Goal: Task Accomplishment & Management: Use online tool/utility

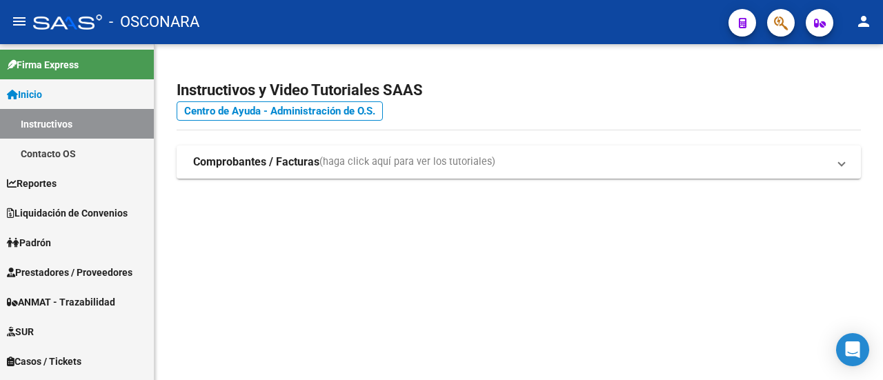
click at [829, 248] on mat-sidenav-content "Instructivos y Video Tutoriales SAAS Centro de Ayuda - Administración de O.S. C…" at bounding box center [518, 212] width 728 height 336
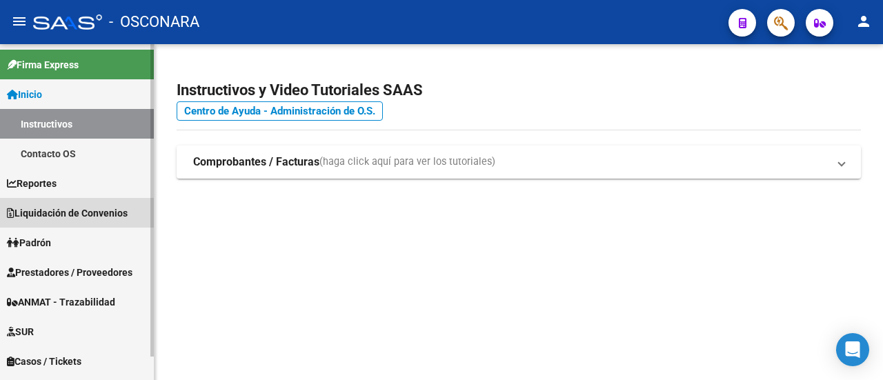
click at [80, 213] on span "Liquidación de Convenios" at bounding box center [67, 212] width 121 height 15
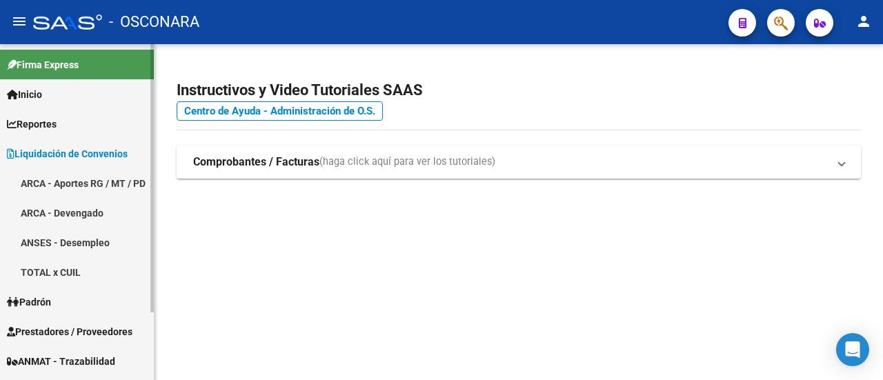
click at [46, 181] on link "ARCA - Aportes RG / MT / PD" at bounding box center [77, 183] width 154 height 30
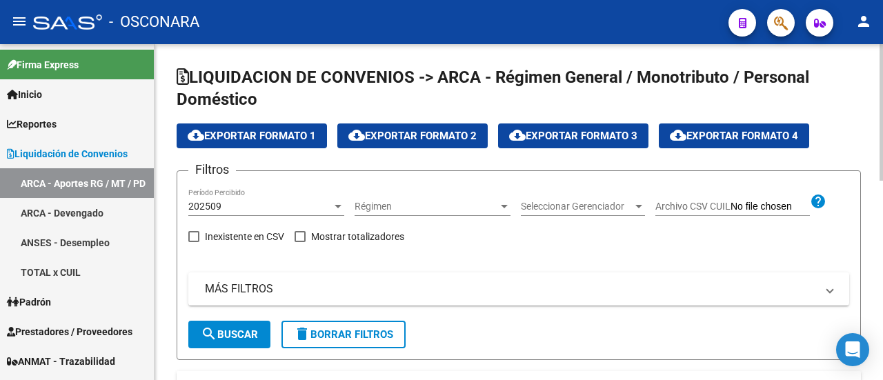
click at [790, 248] on div "Filtros 202509 Período Percibido Régimen Régimen Seleccionar Gerenciador Selecc…" at bounding box center [518, 251] width 661 height 139
click at [302, 235] on span at bounding box center [299, 236] width 11 height 11
click at [300, 242] on input "Mostrar totalizadores" at bounding box center [299, 242] width 1 height 1
checkbox input "true"
click at [234, 333] on span "search Buscar" at bounding box center [229, 334] width 57 height 12
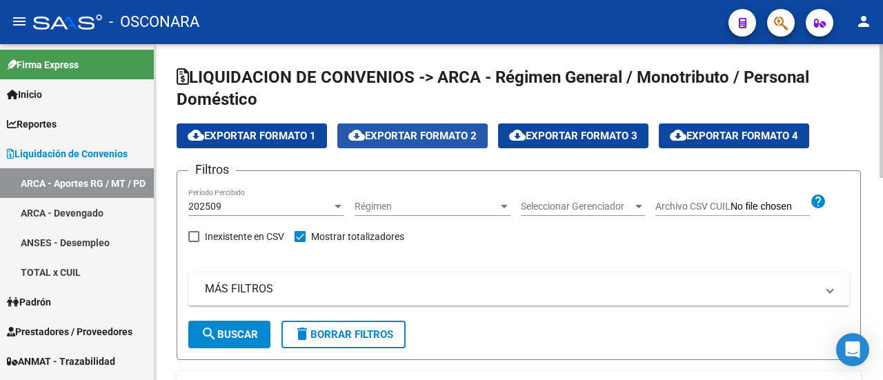
click at [421, 137] on span "cloud_download Exportar Formato 2" at bounding box center [412, 136] width 128 height 12
